Goal: Register for event/course

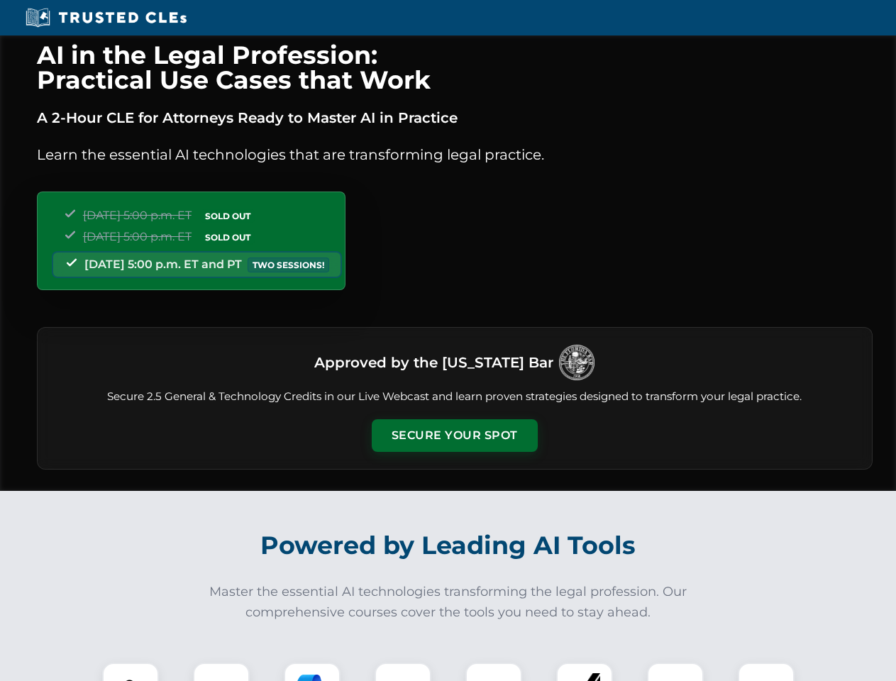
click at [454, 435] on button "Secure Your Spot" at bounding box center [455, 435] width 166 height 33
click at [130, 672] on img at bounding box center [130, 690] width 41 height 41
click at [221, 672] on div at bounding box center [221, 690] width 57 height 57
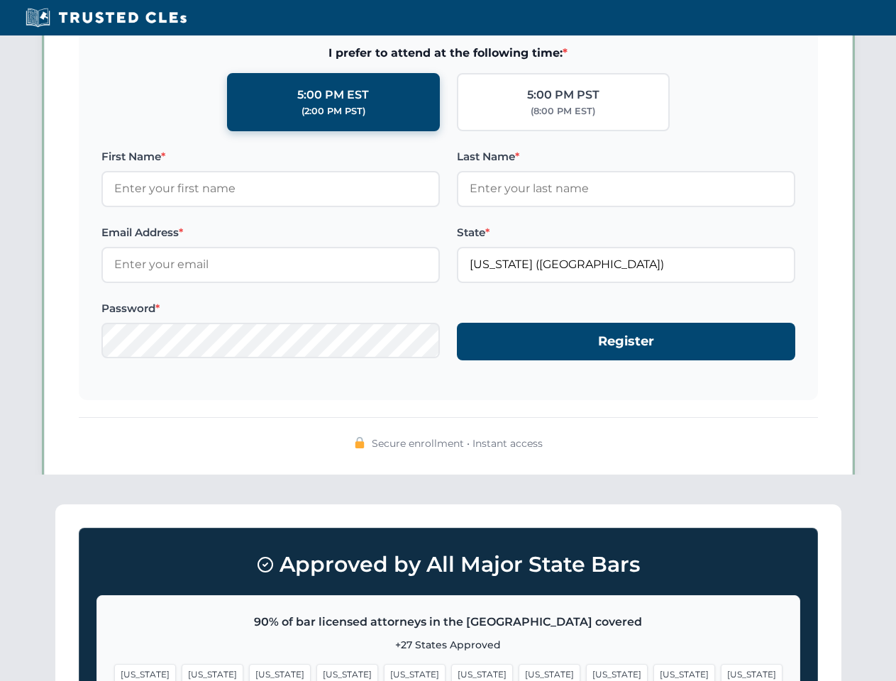
click at [653, 672] on span "[US_STATE]" at bounding box center [684, 674] width 62 height 21
